Goal: Check status

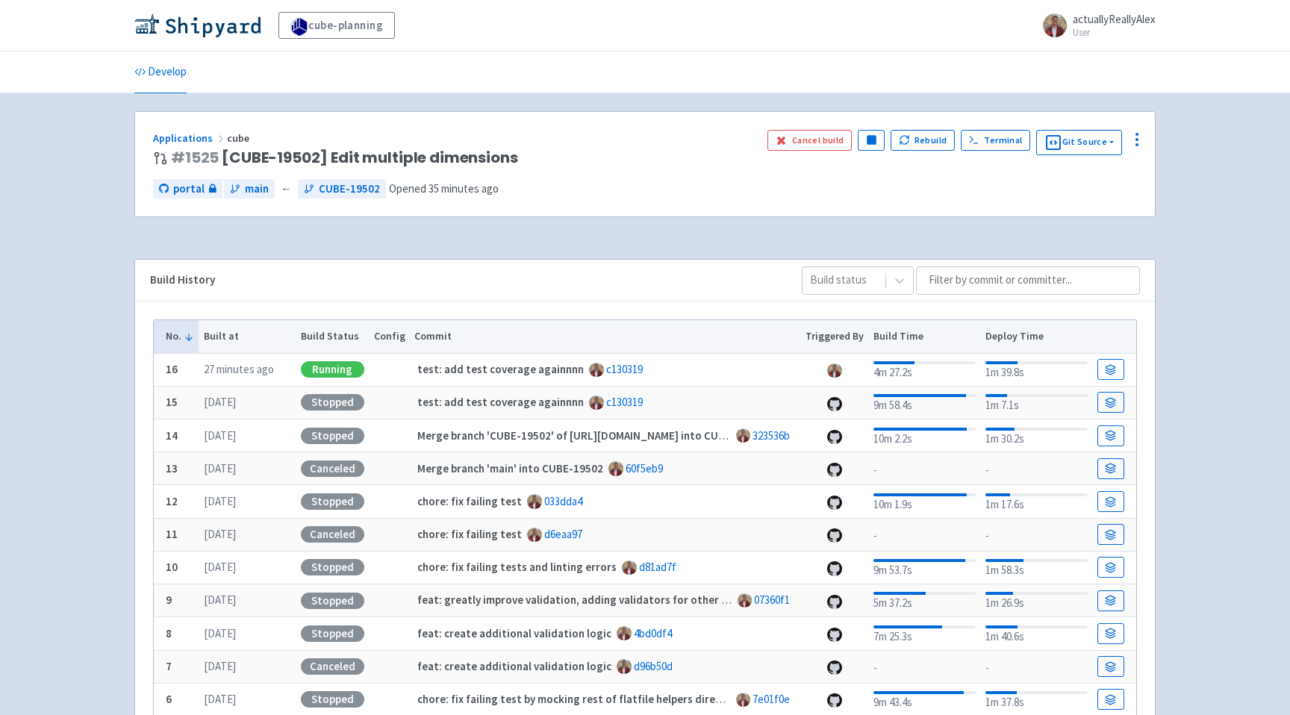
click at [627, 221] on div "Applications cube # 1525 [CUBE-19502] Edit multiple dimensions Cancel build Pau…" at bounding box center [644, 173] width 1021 height 125
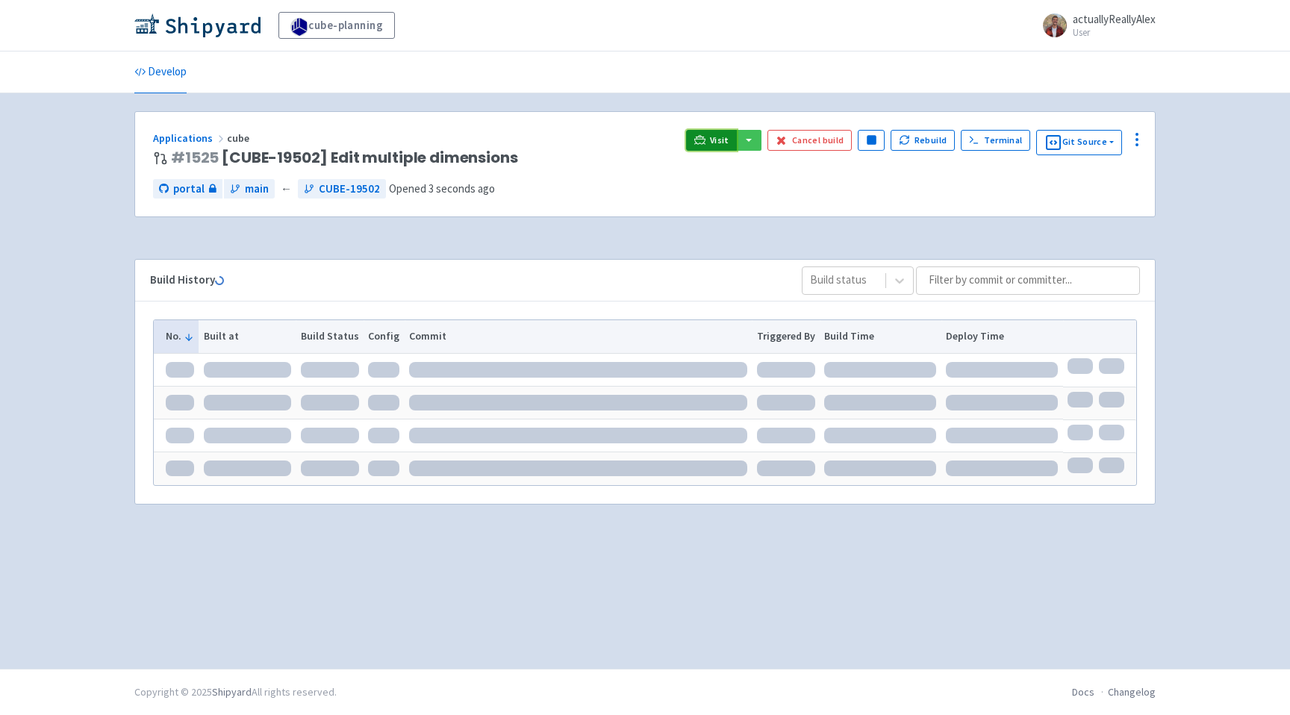
click at [717, 140] on span "Visit" at bounding box center [719, 140] width 19 height 12
